Goal: Task Accomplishment & Management: Use online tool/utility

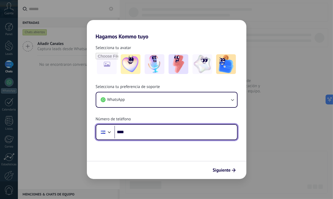
click at [108, 132] on div at bounding box center [109, 132] width 7 height 7
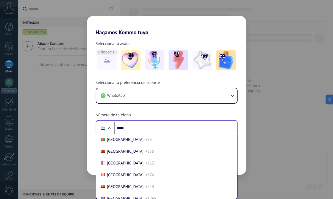
scroll to position [610, 0]
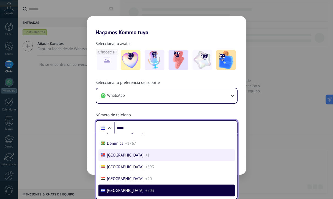
click at [108, 158] on span "[GEOGRAPHIC_DATA]" at bounding box center [125, 155] width 37 height 5
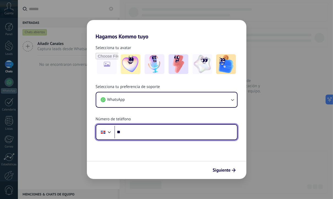
scroll to position [0, 0]
click at [133, 130] on input "****" at bounding box center [175, 132] width 122 height 13
type input "**********"
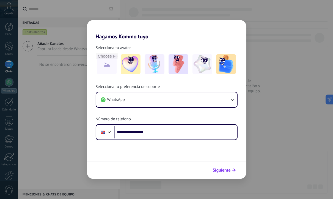
click at [220, 169] on span "Siguiente" at bounding box center [222, 171] width 18 height 4
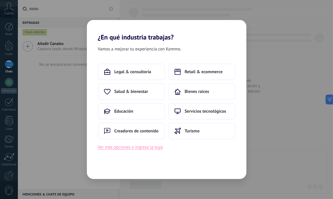
click at [130, 149] on button "Ver más opciones o ingresa la tuya" at bounding box center [130, 147] width 65 height 7
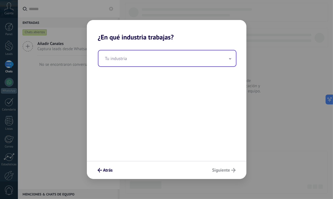
click at [115, 60] on input "text" at bounding box center [166, 59] width 137 height 16
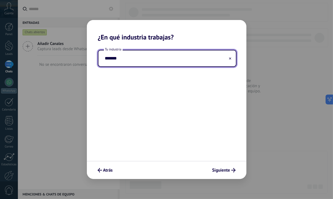
type input "*******"
click at [224, 171] on span "Siguiente" at bounding box center [221, 171] width 18 height 4
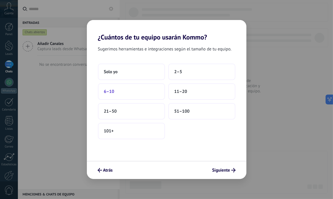
click at [115, 91] on button "6–10" at bounding box center [131, 91] width 67 height 16
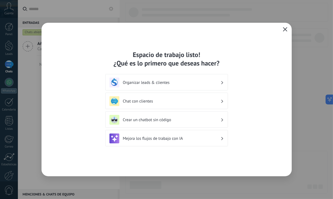
click at [146, 83] on h3 "Organizar leads & clientes" at bounding box center [171, 82] width 97 height 5
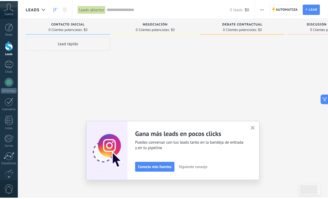
scroll to position [29, 0]
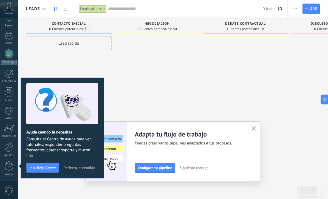
click at [212, 167] on div "Adapta tu flujo de trabajo Puedes crear varios pipelines adaptados a tus proces…" at bounding box center [173, 151] width 159 height 43
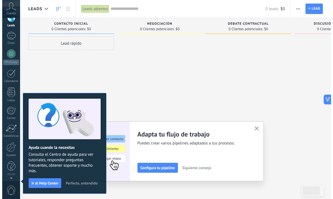
scroll to position [0, 0]
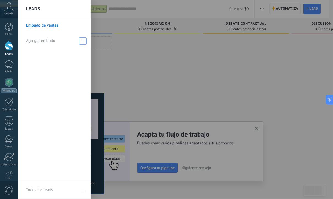
click at [61, 40] on div "Agregar embudo" at bounding box center [55, 40] width 59 height 15
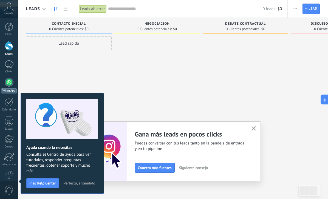
click at [7, 81] on div at bounding box center [9, 82] width 9 height 9
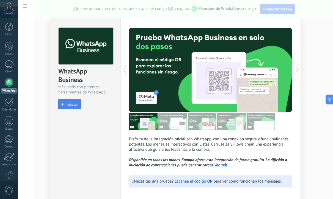
click at [65, 105] on span "Instalar" at bounding box center [71, 105] width 12 height 4
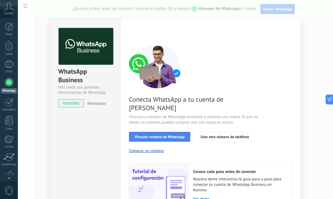
click at [143, 135] on span "Vincular número de WhatsApp" at bounding box center [160, 137] width 50 height 4
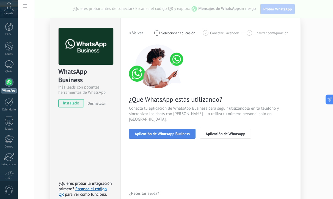
click at [158, 132] on span "Aplicación de WhatsApp Business" at bounding box center [162, 134] width 55 height 4
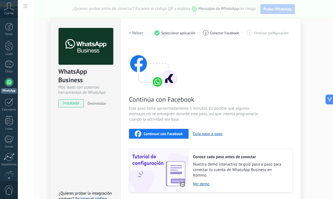
click at [158, 132] on span "Continuar con Facebook" at bounding box center [162, 134] width 39 height 4
click at [308, 69] on div "WhatsApp Business Más leads con potentes herramientas de WhatsApp instalado Des…" at bounding box center [175, 99] width 315 height 199
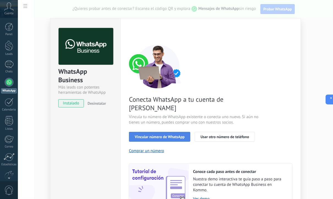
click at [156, 135] on span "Vincular número de WhatsApp" at bounding box center [160, 137] width 50 height 4
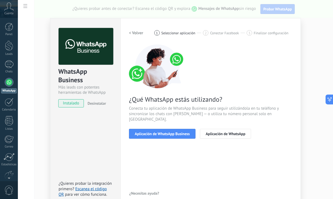
click at [156, 132] on span "Aplicación de WhatsApp Business" at bounding box center [162, 134] width 55 height 4
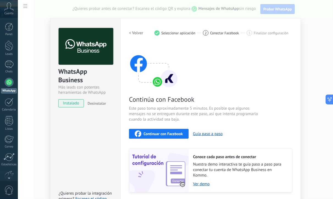
click at [155, 135] on span "Continuar con Facebook" at bounding box center [162, 134] width 39 height 4
click at [154, 133] on span "Continuar con Facebook" at bounding box center [162, 134] width 39 height 4
